Goal: Information Seeking & Learning: Check status

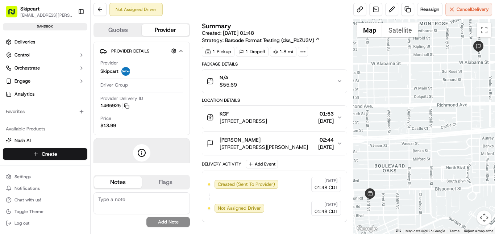
click at [302, 40] on span "Barcode Format Testing (dss_PbZU3V)" at bounding box center [269, 40] width 89 height 7
click at [249, 81] on div "N/A $55.69" at bounding box center [271, 81] width 130 height 14
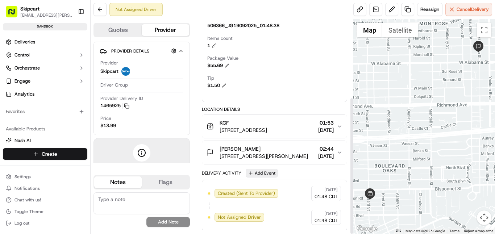
scroll to position [121, 0]
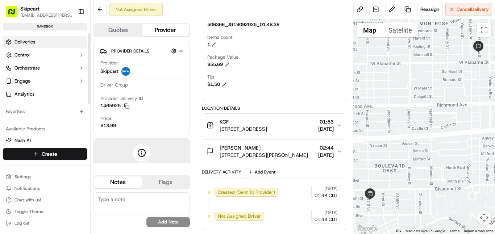
click at [31, 45] on span "Deliveries" at bounding box center [24, 42] width 21 height 7
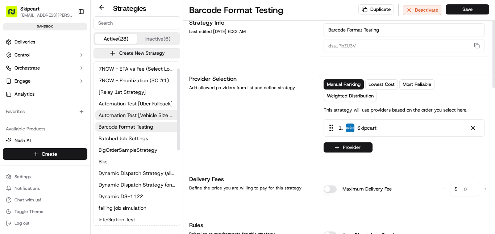
scroll to position [14, 0]
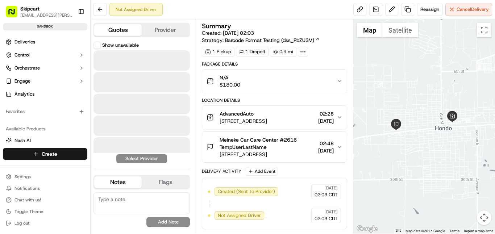
click at [134, 31] on button "Quotes" at bounding box center [117, 30] width 47 height 12
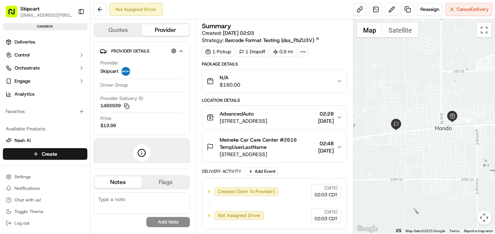
click at [155, 29] on button "Provider" at bounding box center [165, 30] width 47 height 12
click at [241, 81] on div "N/A $180.00" at bounding box center [271, 81] width 130 height 14
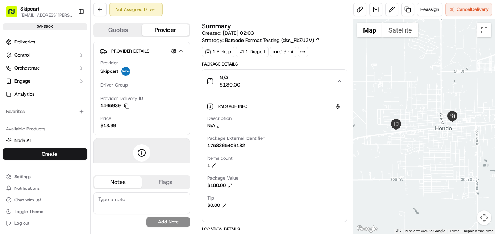
click at [223, 81] on span "$180.00" at bounding box center [229, 84] width 21 height 7
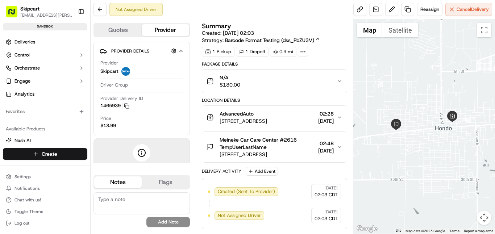
click at [258, 81] on div "N/A $180.00" at bounding box center [271, 81] width 130 height 14
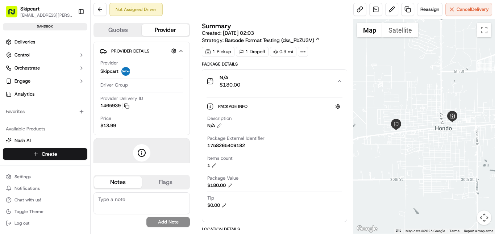
click at [242, 86] on div "N/A $180.00" at bounding box center [271, 81] width 130 height 14
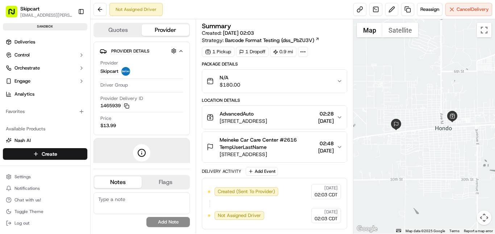
click at [248, 122] on span "[STREET_ADDRESS]" at bounding box center [242, 120] width 47 height 7
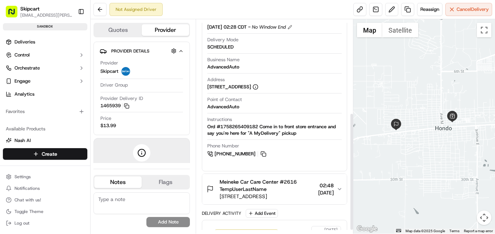
scroll to position [176, 0]
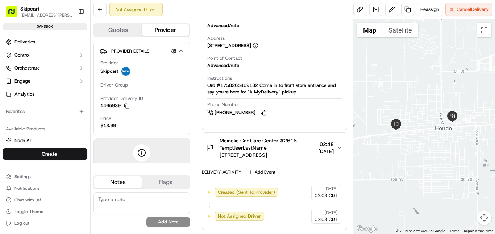
click at [234, 143] on span "Meineke Car Care Center #2616 TempUserLastName" at bounding box center [267, 144] width 96 height 14
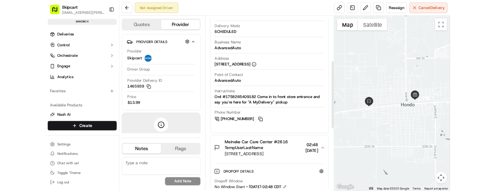
scroll to position [128, 0]
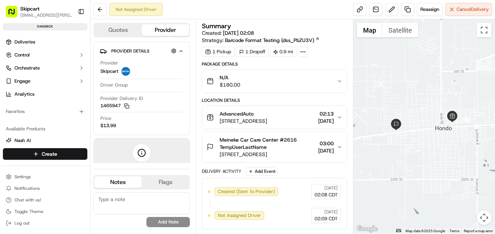
click at [247, 71] on button "N/A $180.00" at bounding box center [274, 81] width 145 height 23
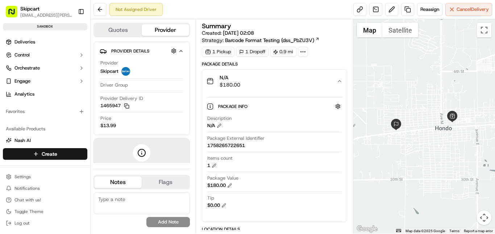
click at [244, 81] on div "N/A $180.00" at bounding box center [271, 81] width 130 height 14
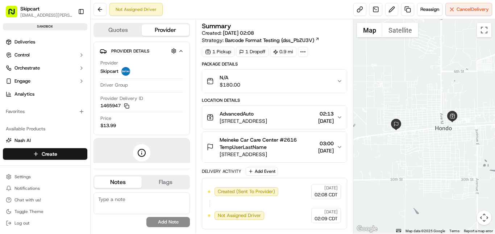
click at [254, 192] on span "Created (Sent To Provider)" at bounding box center [246, 191] width 57 height 7
